Goal: Task Accomplishment & Management: Use online tool/utility

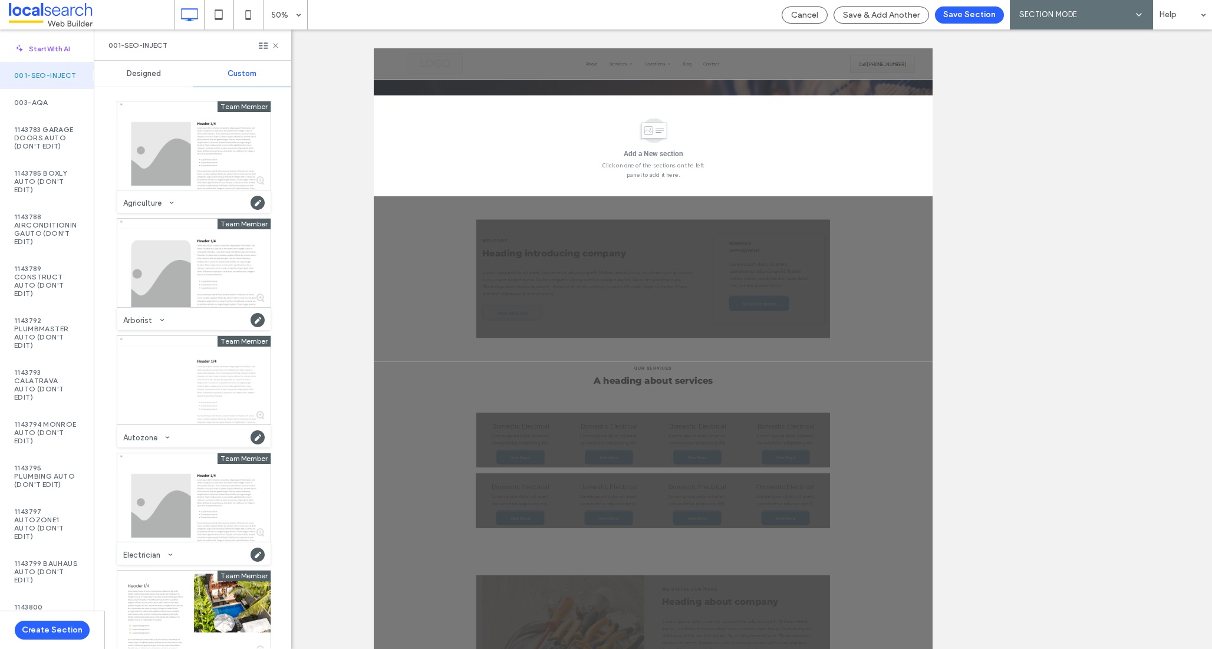
drag, startPoint x: 130, startPoint y: 118, endPoint x: 361, endPoint y: 48, distance: 241.5
click at [0, 0] on div "50% Cancel Save & Add Another Save Section AI SECTION MODE SECTION MODE Help Si…" at bounding box center [606, 324] width 1212 height 649
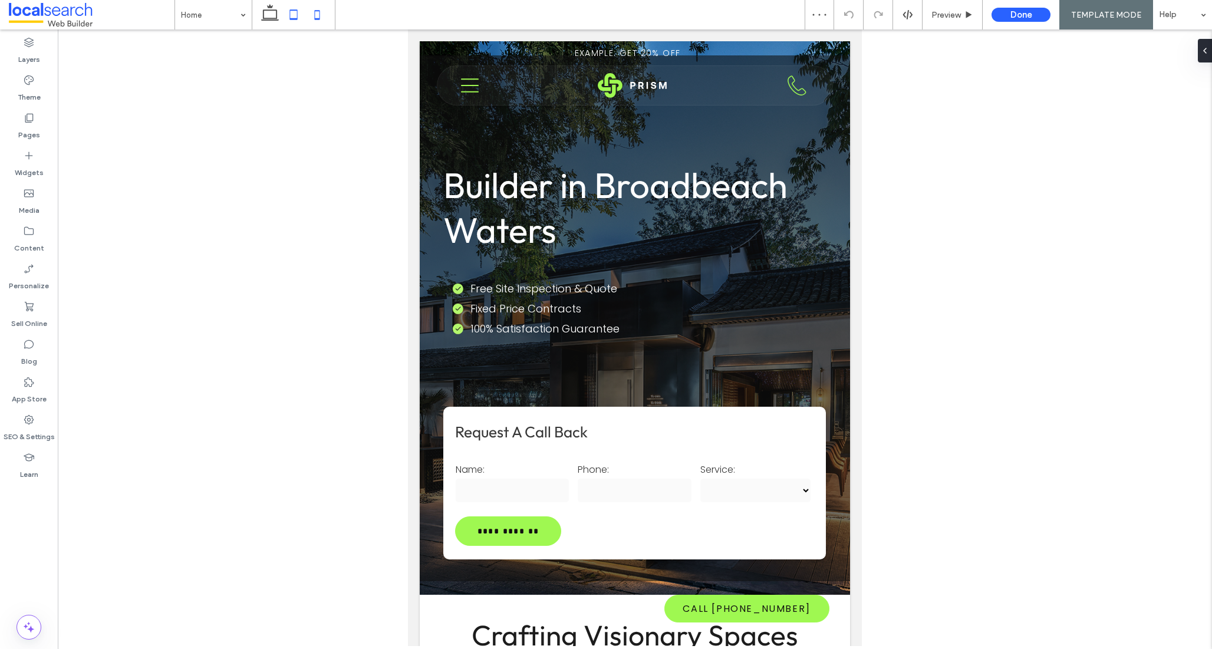
click at [318, 13] on icon at bounding box center [317, 15] width 24 height 24
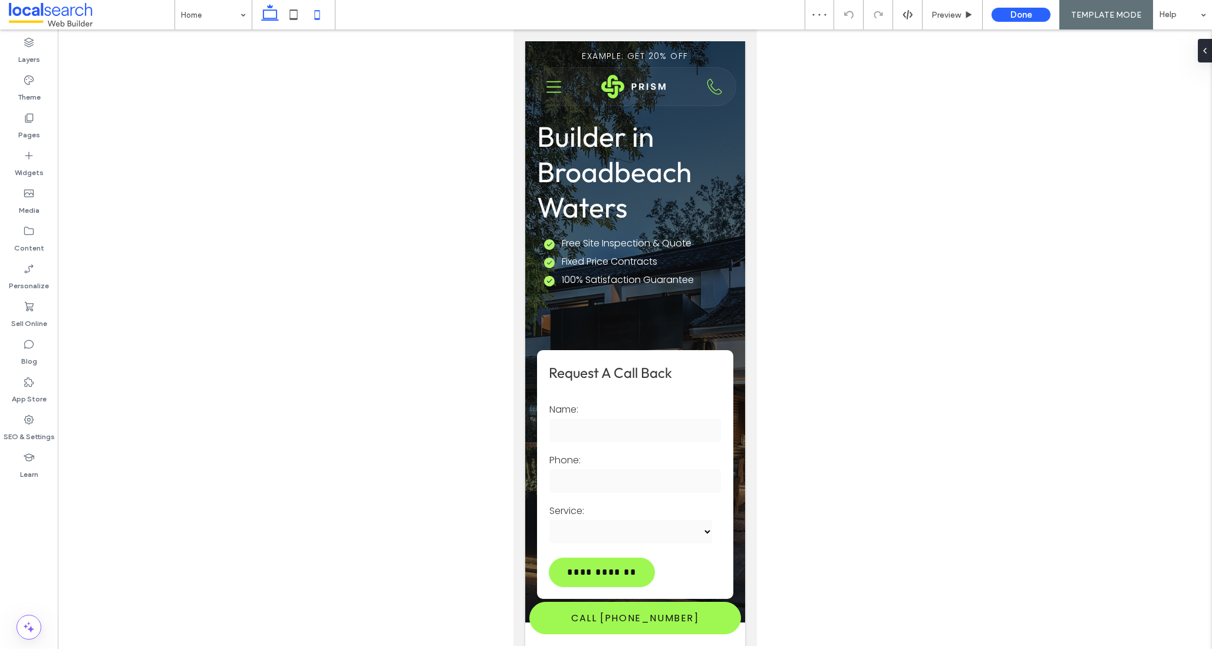
click at [274, 15] on icon at bounding box center [270, 15] width 24 height 24
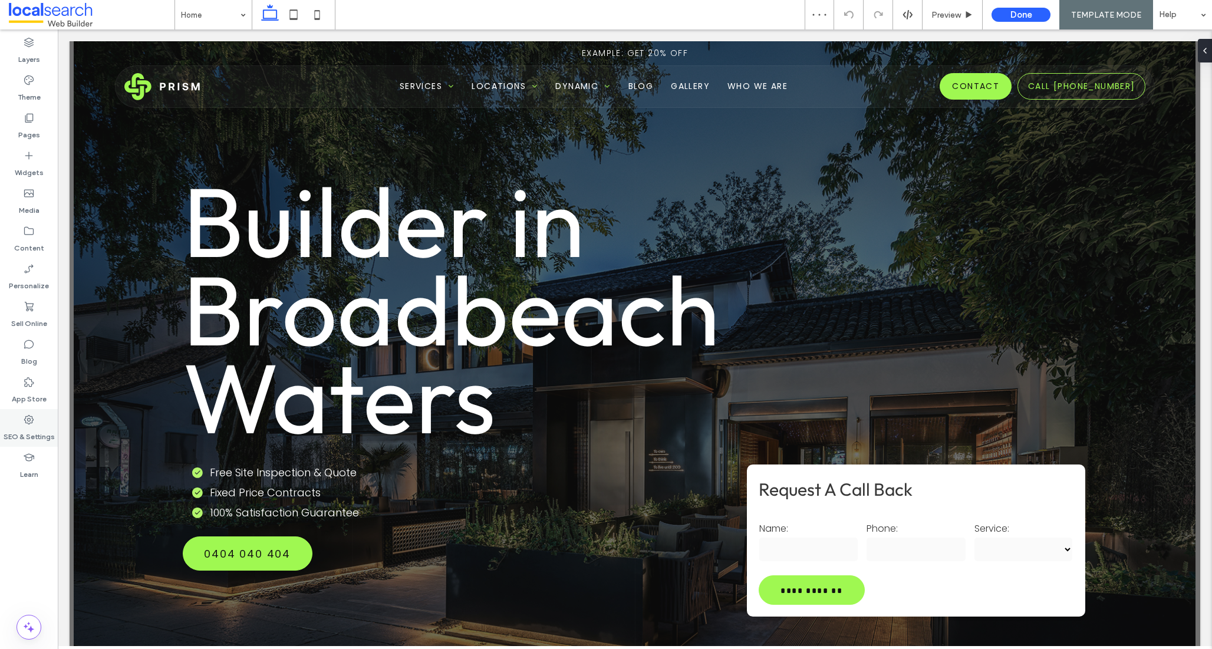
click at [30, 429] on label "SEO & Settings" at bounding box center [29, 434] width 51 height 17
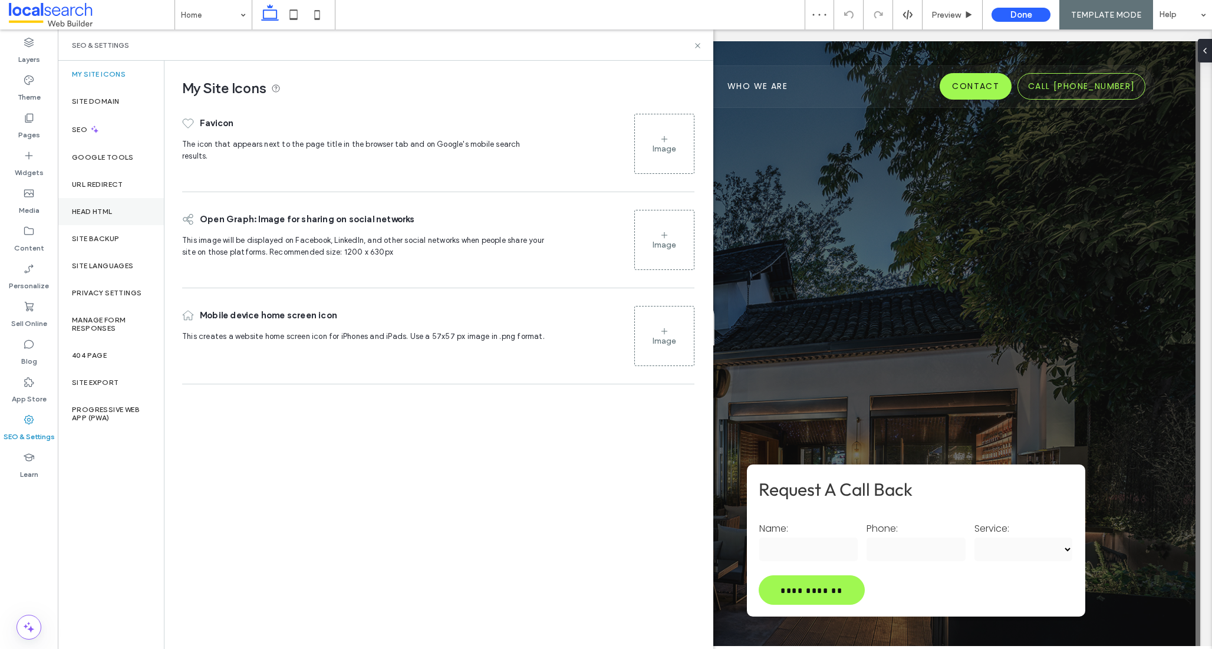
click at [92, 206] on div "Head HTML" at bounding box center [111, 211] width 106 height 27
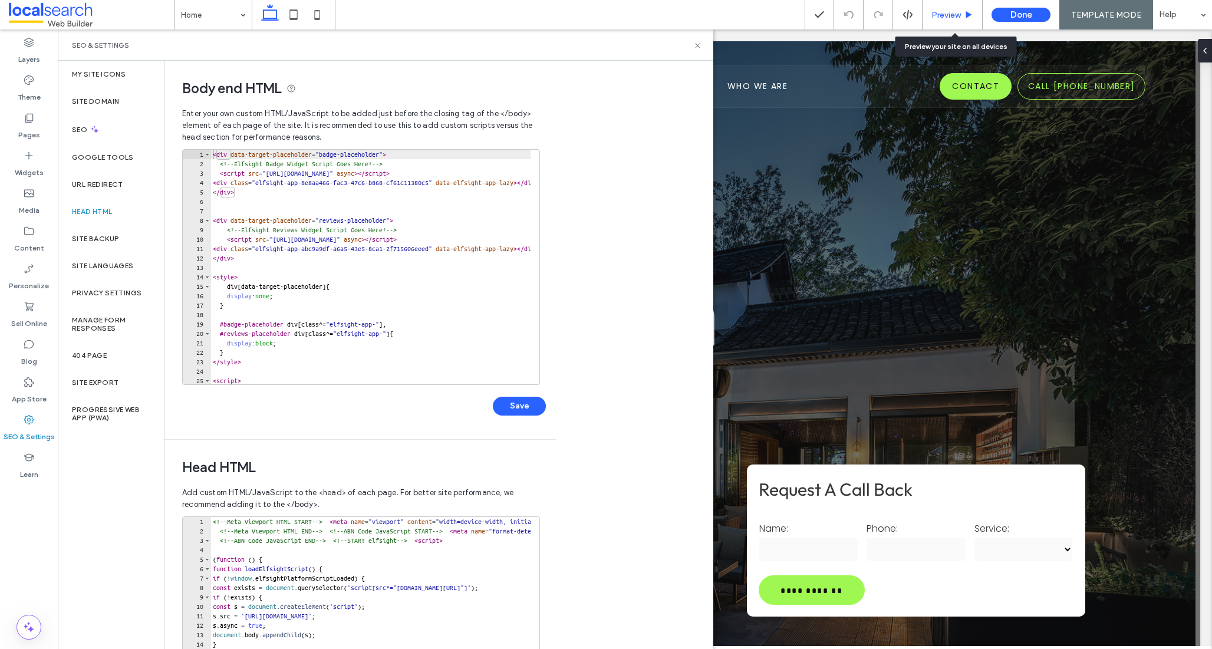
click at [953, 15] on span "Preview" at bounding box center [945, 15] width 29 height 10
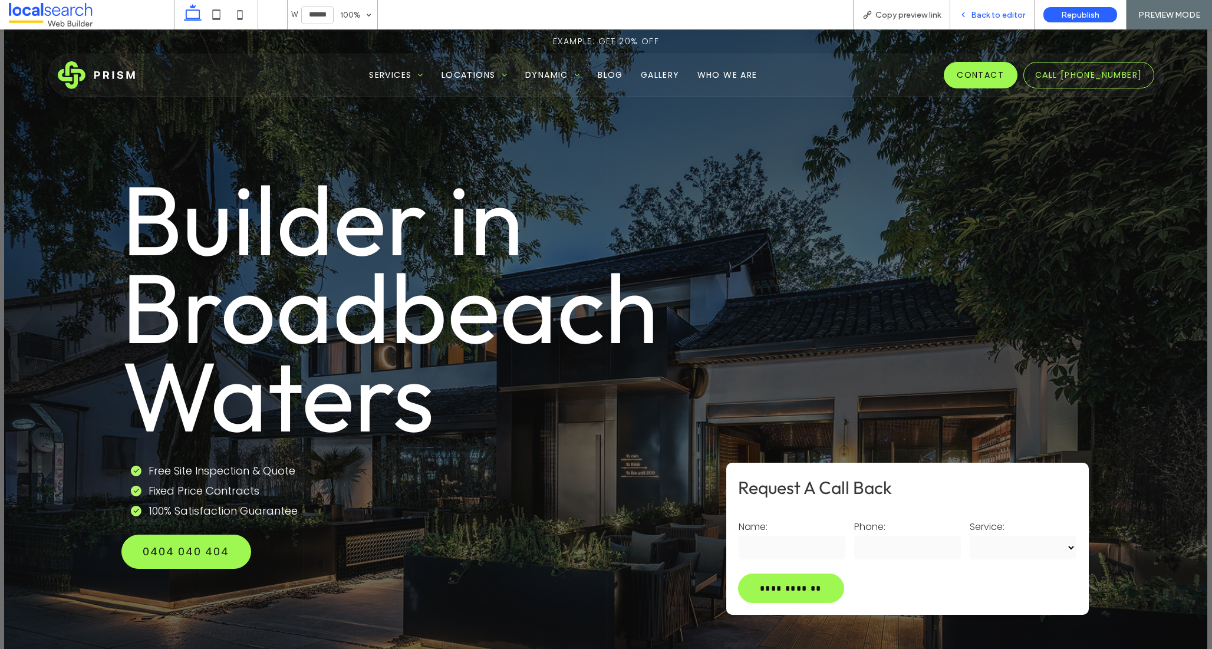
click at [967, 16] on icon at bounding box center [963, 15] width 8 height 8
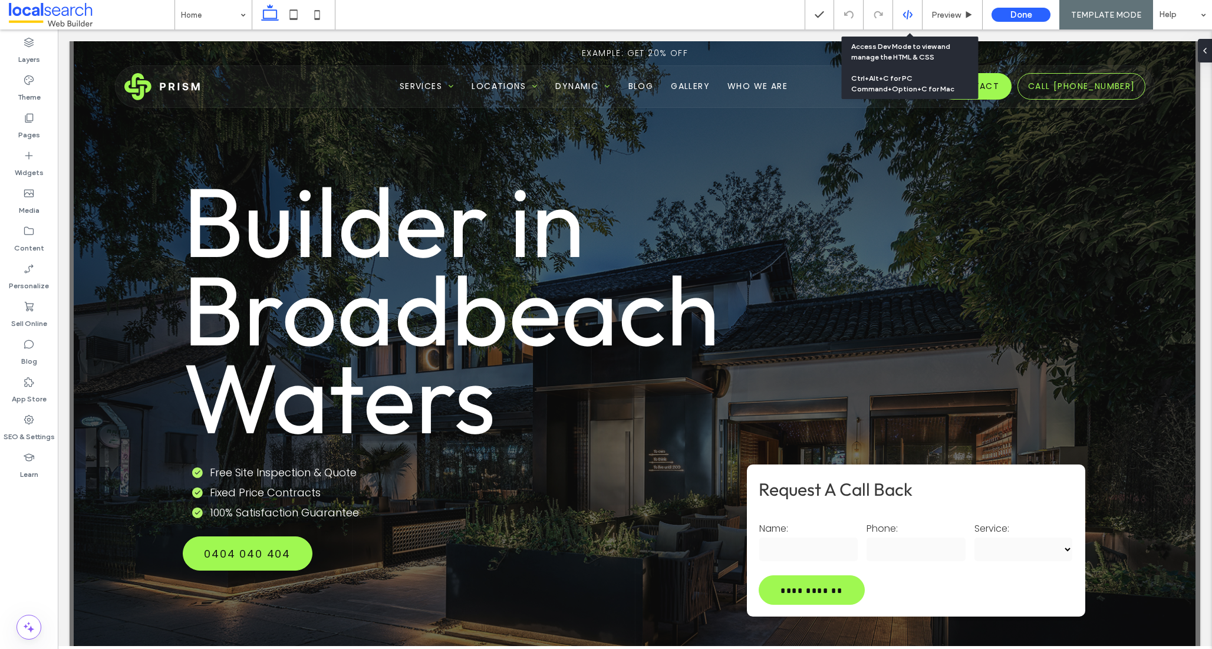
click at [908, 17] on use at bounding box center [906, 14] width 9 height 9
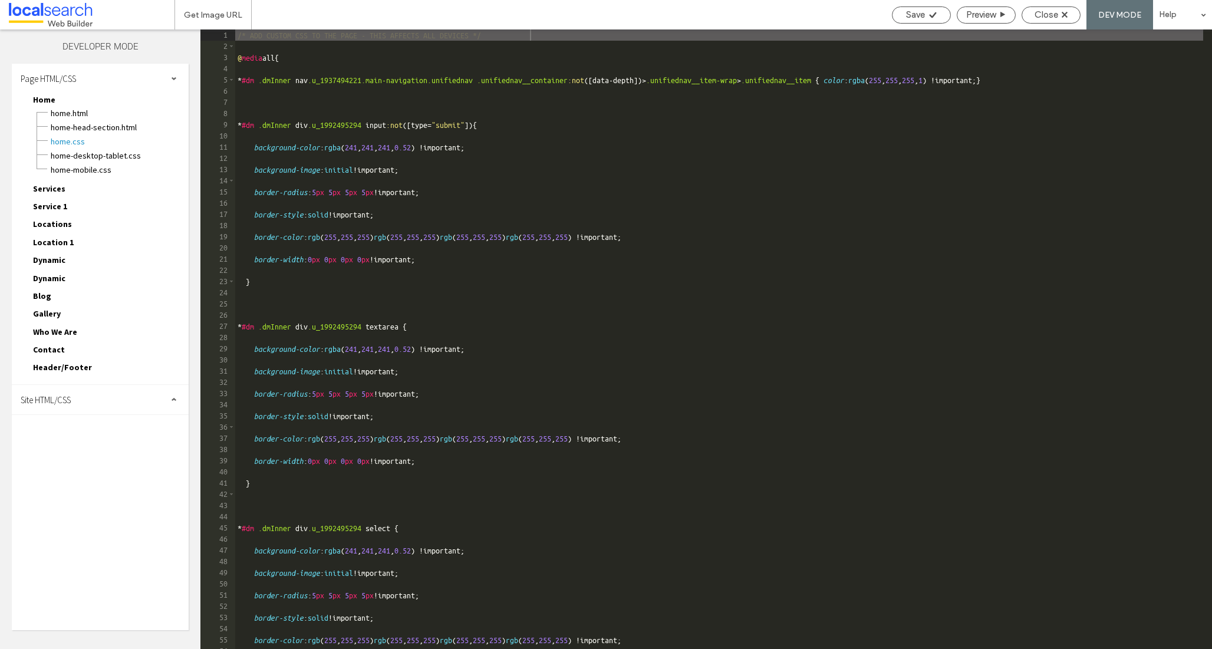
click at [58, 403] on span "Site HTML/CSS" at bounding box center [46, 399] width 50 height 11
click at [70, 453] on span "site.css" at bounding box center [122, 451] width 134 height 12
type textarea "**********"
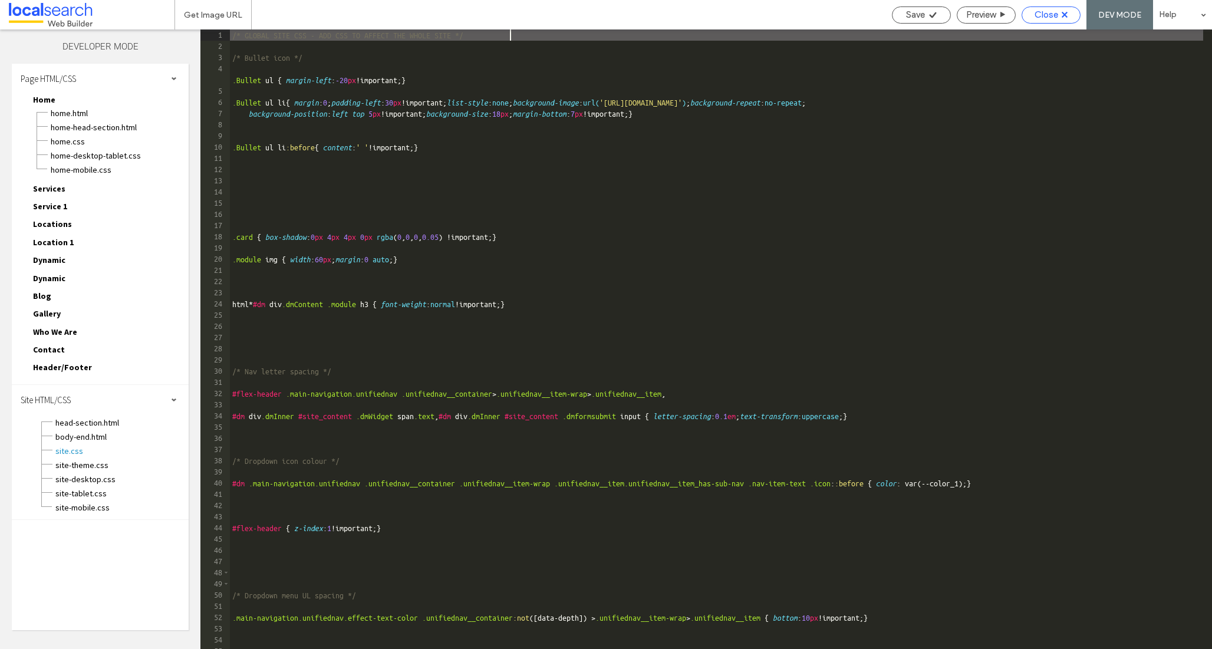
click at [1063, 17] on icon at bounding box center [1065, 15] width 6 height 6
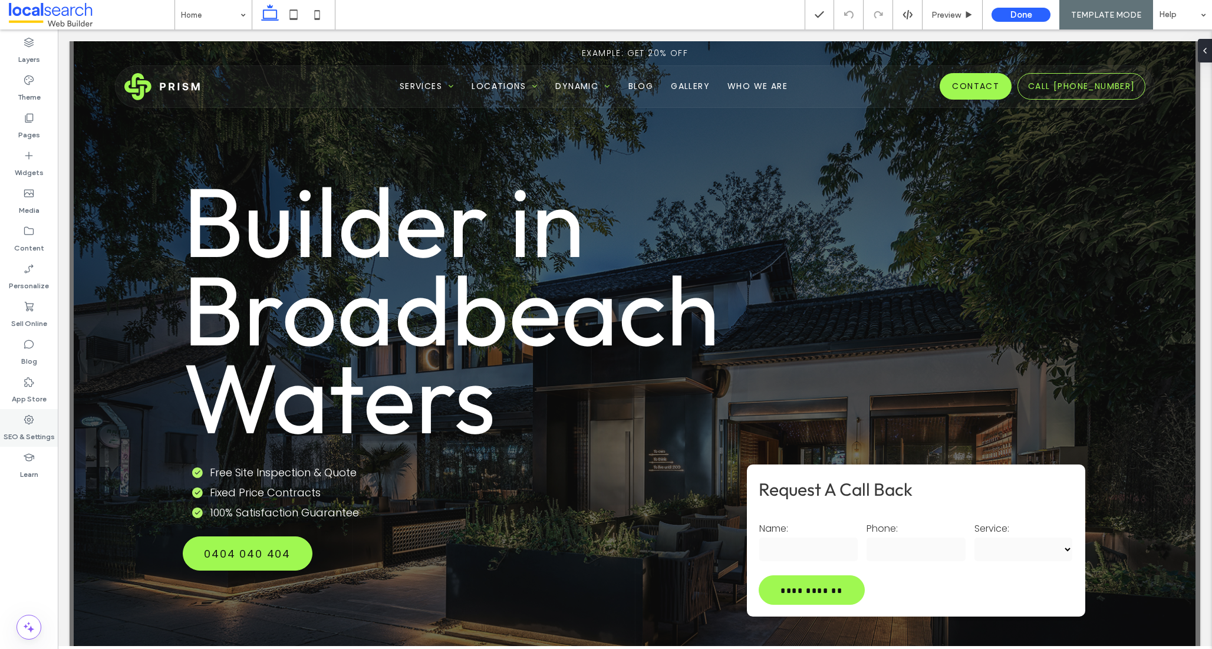
click at [38, 431] on label "SEO & Settings" at bounding box center [29, 434] width 51 height 17
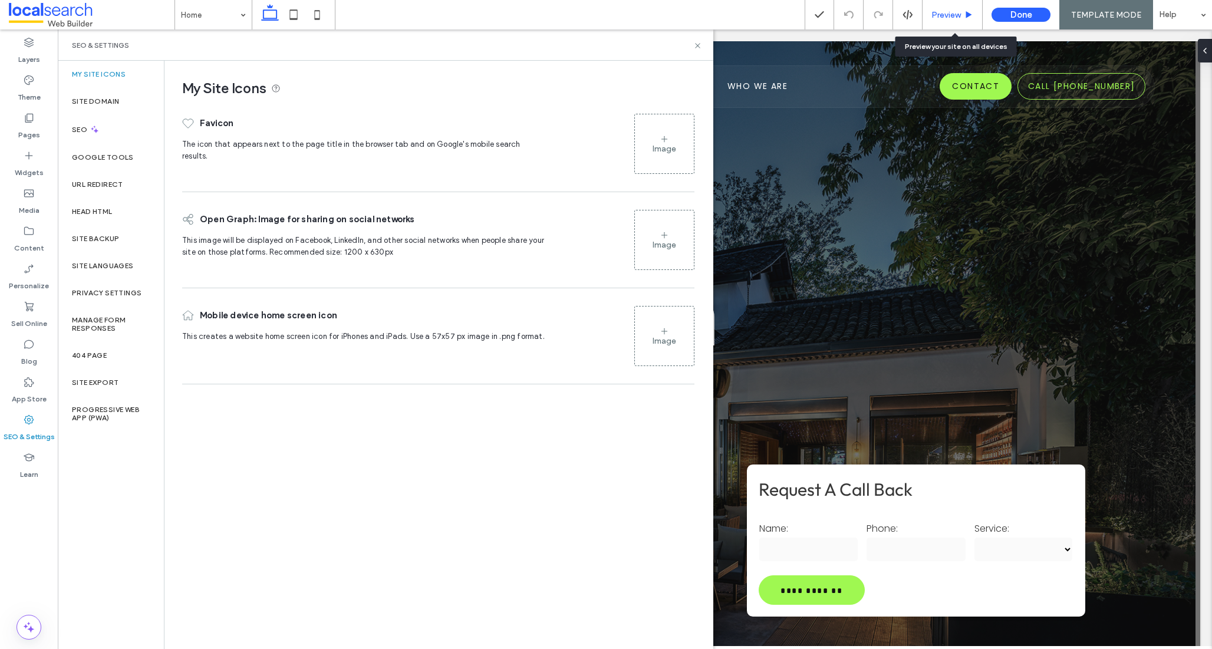
click at [961, 15] on span "Preview" at bounding box center [945, 15] width 29 height 10
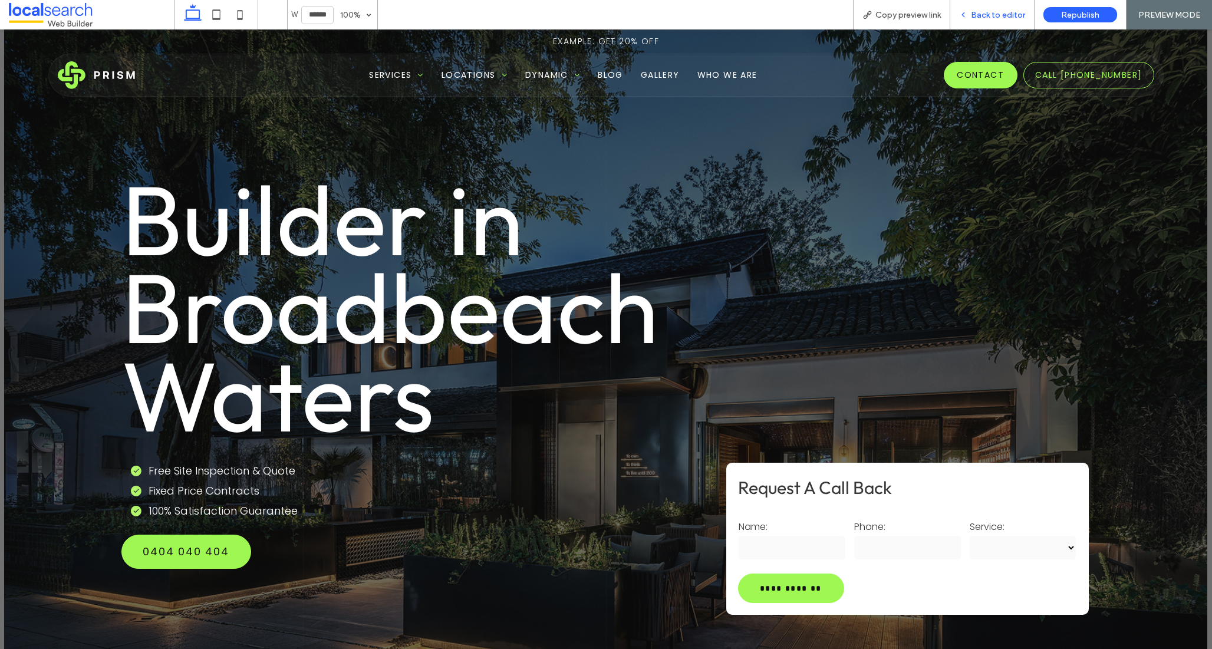
click at [970, 14] on div "Back to editor" at bounding box center [992, 15] width 84 height 10
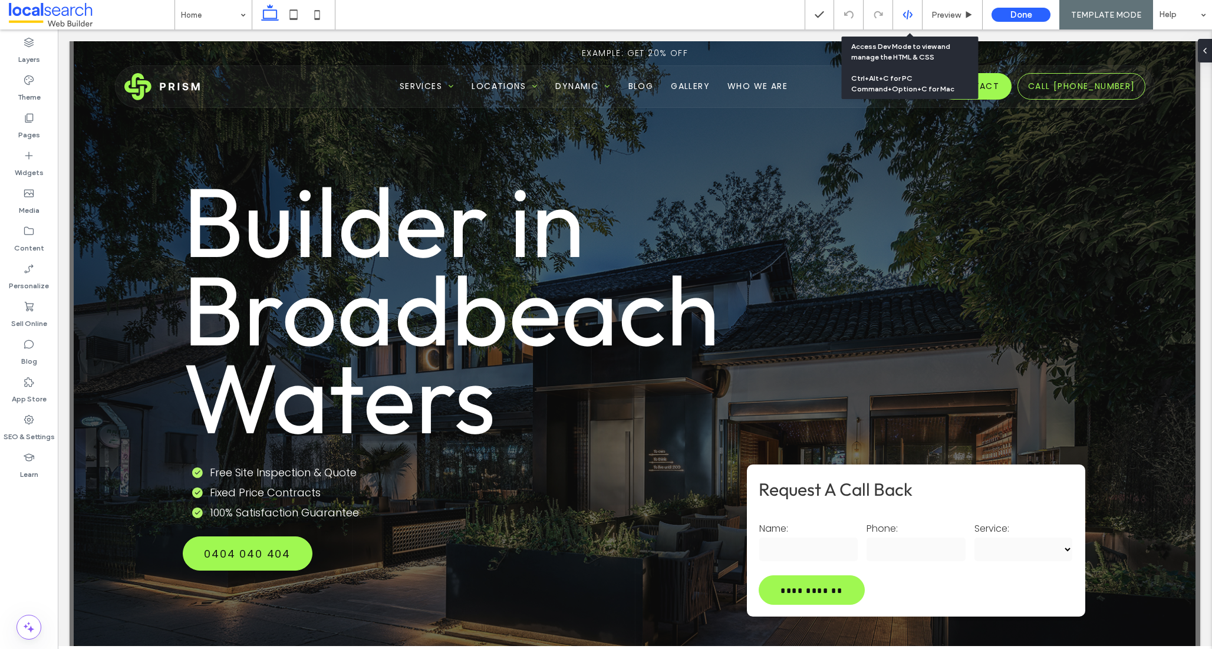
click at [922, 14] on div at bounding box center [907, 14] width 29 height 11
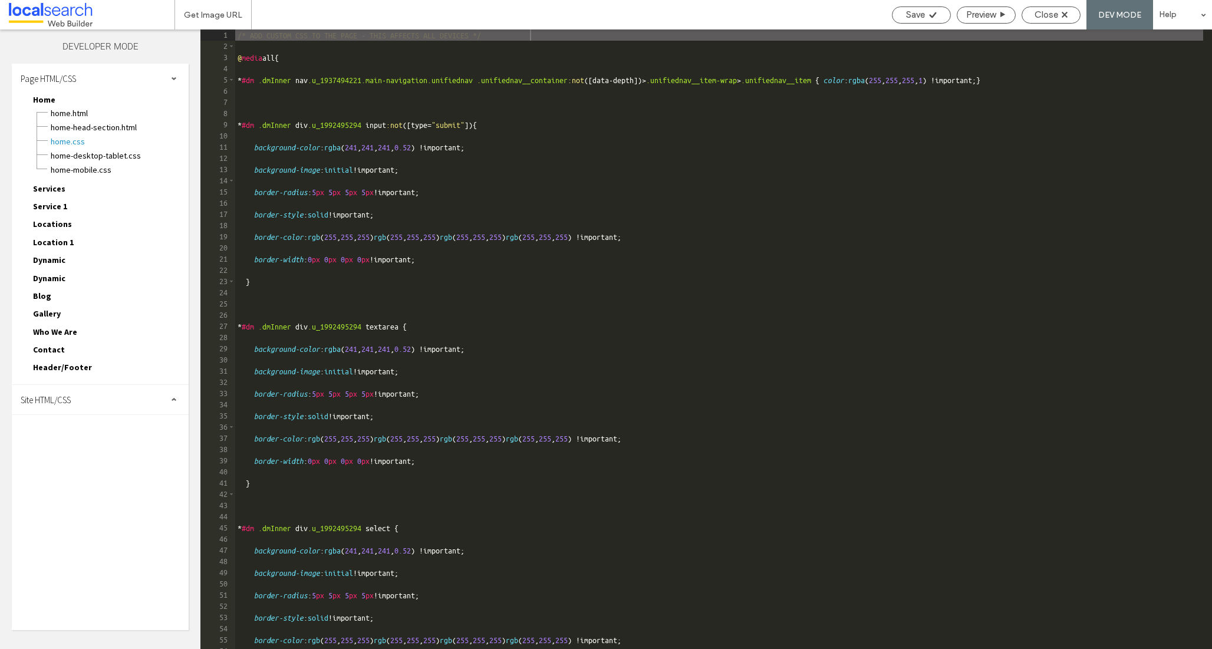
click at [67, 398] on span "Site HTML/CSS" at bounding box center [46, 399] width 50 height 11
click at [75, 465] on span "site-theme.css" at bounding box center [122, 465] width 134 height 12
type textarea "**********"
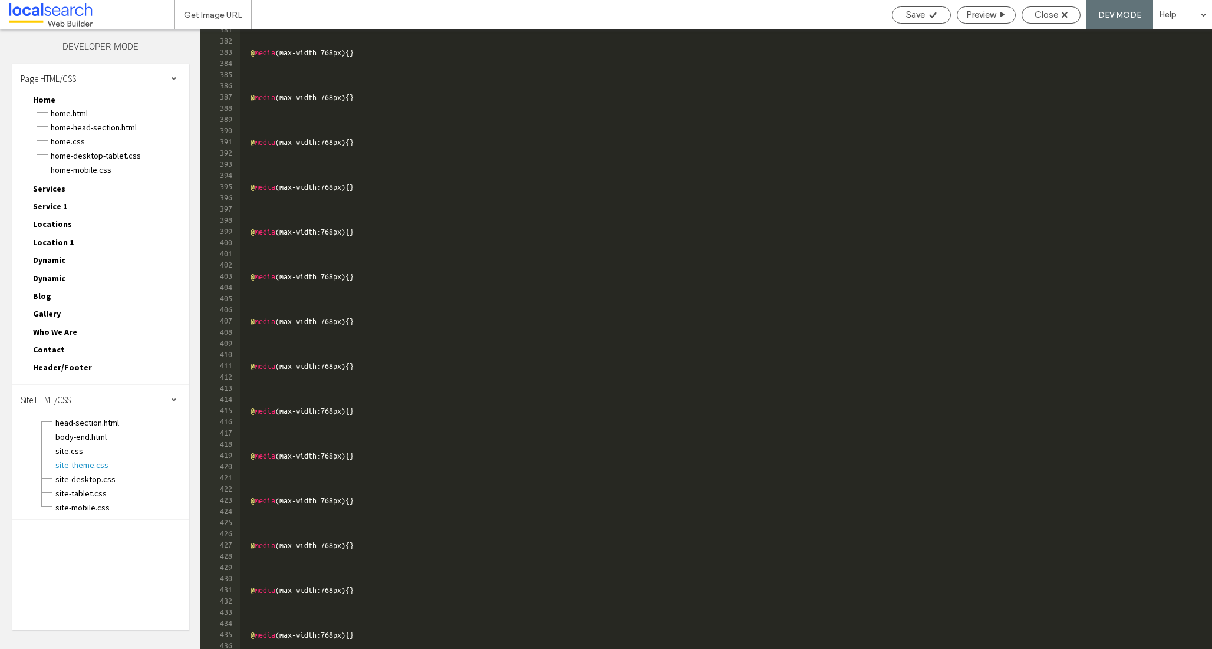
scroll to position [2082, 0]
click at [1045, 19] on span "Close" at bounding box center [1047, 14] width 24 height 11
